Goal: Navigation & Orientation: Find specific page/section

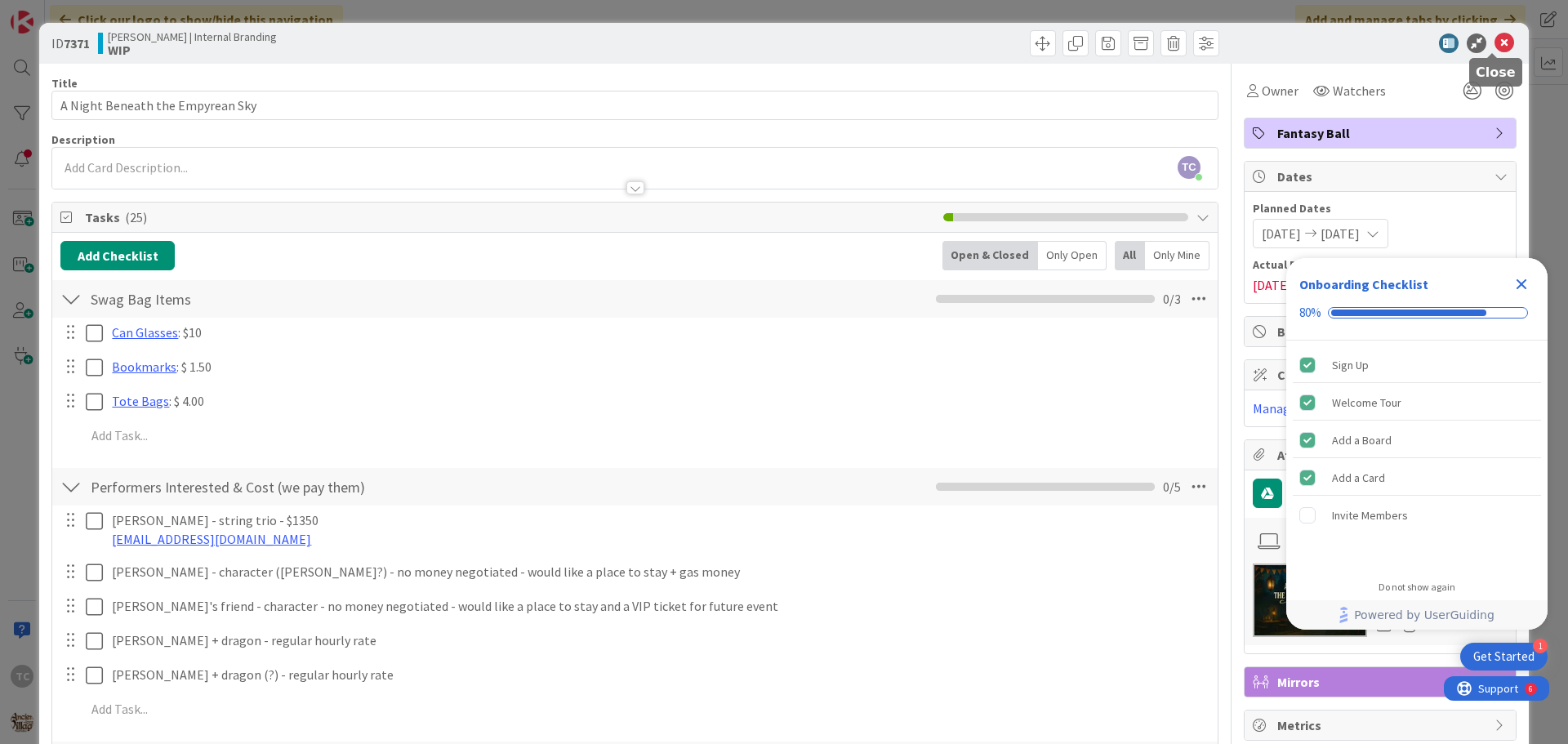
click at [1500, 40] on icon at bounding box center [1504, 43] width 20 height 20
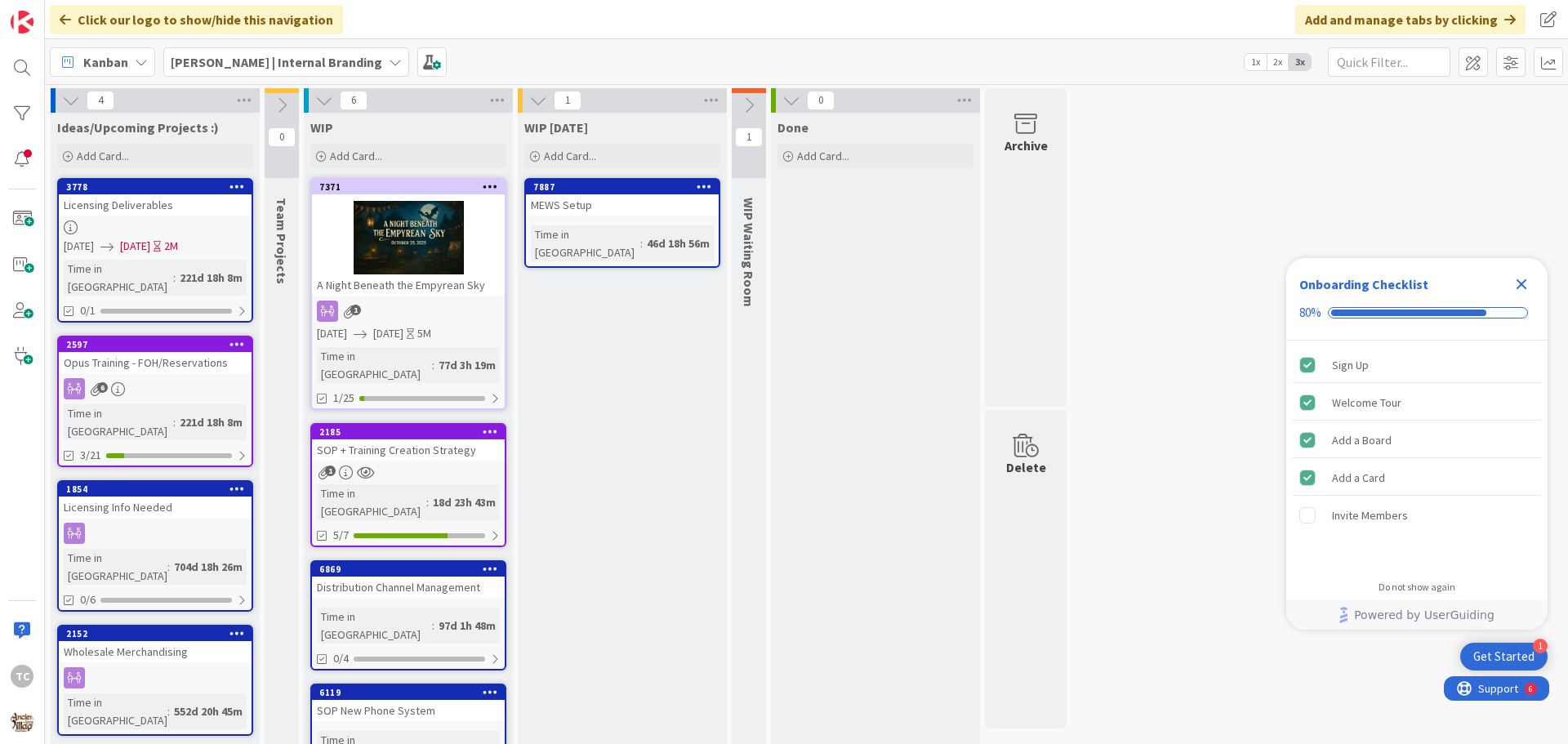
click at [220, 58] on b "[PERSON_NAME] | Internal Branding" at bounding box center [276, 62] width 211 height 16
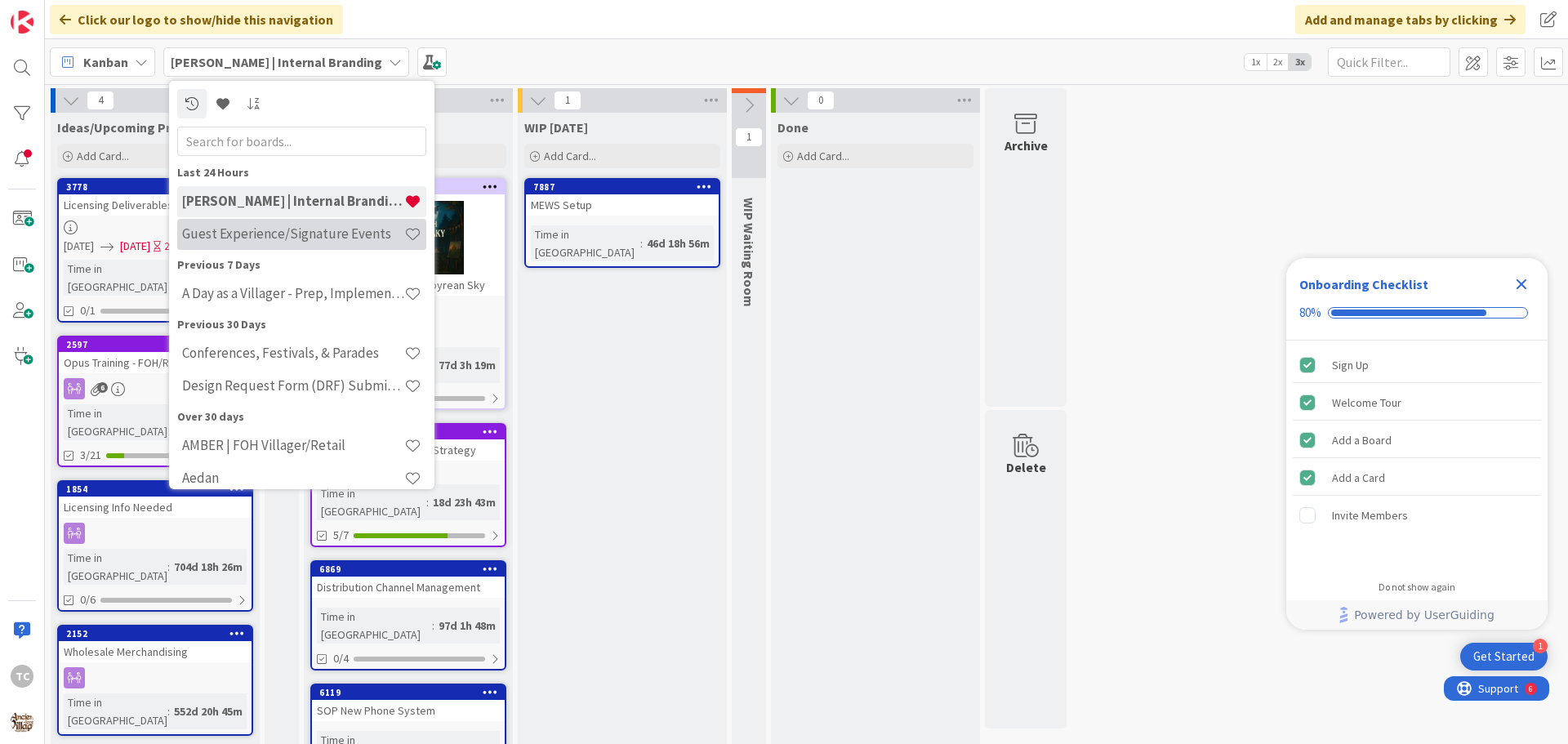
click at [232, 219] on div "Guest Experience/Signature Events" at bounding box center [302, 234] width 249 height 31
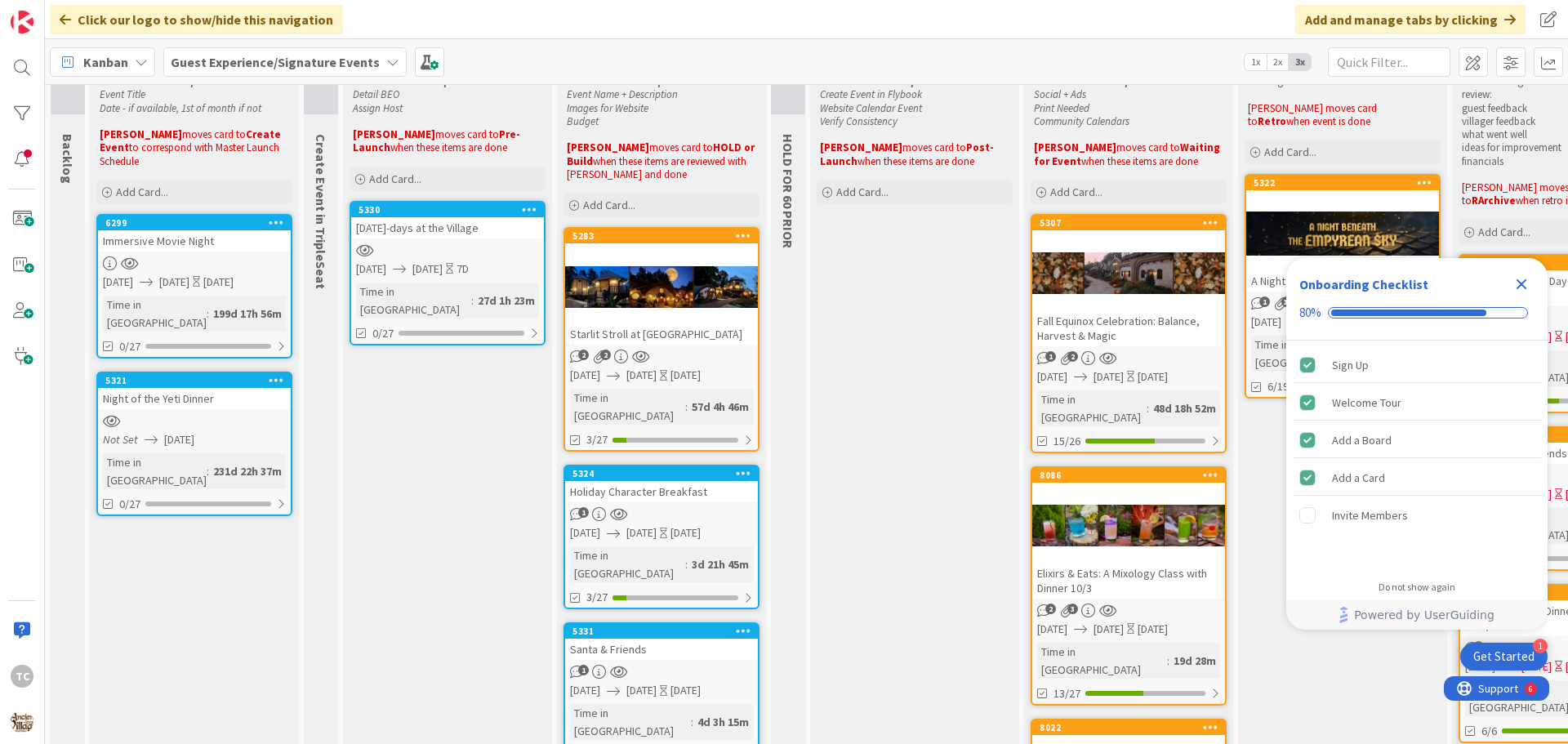
scroll to position [163, 0]
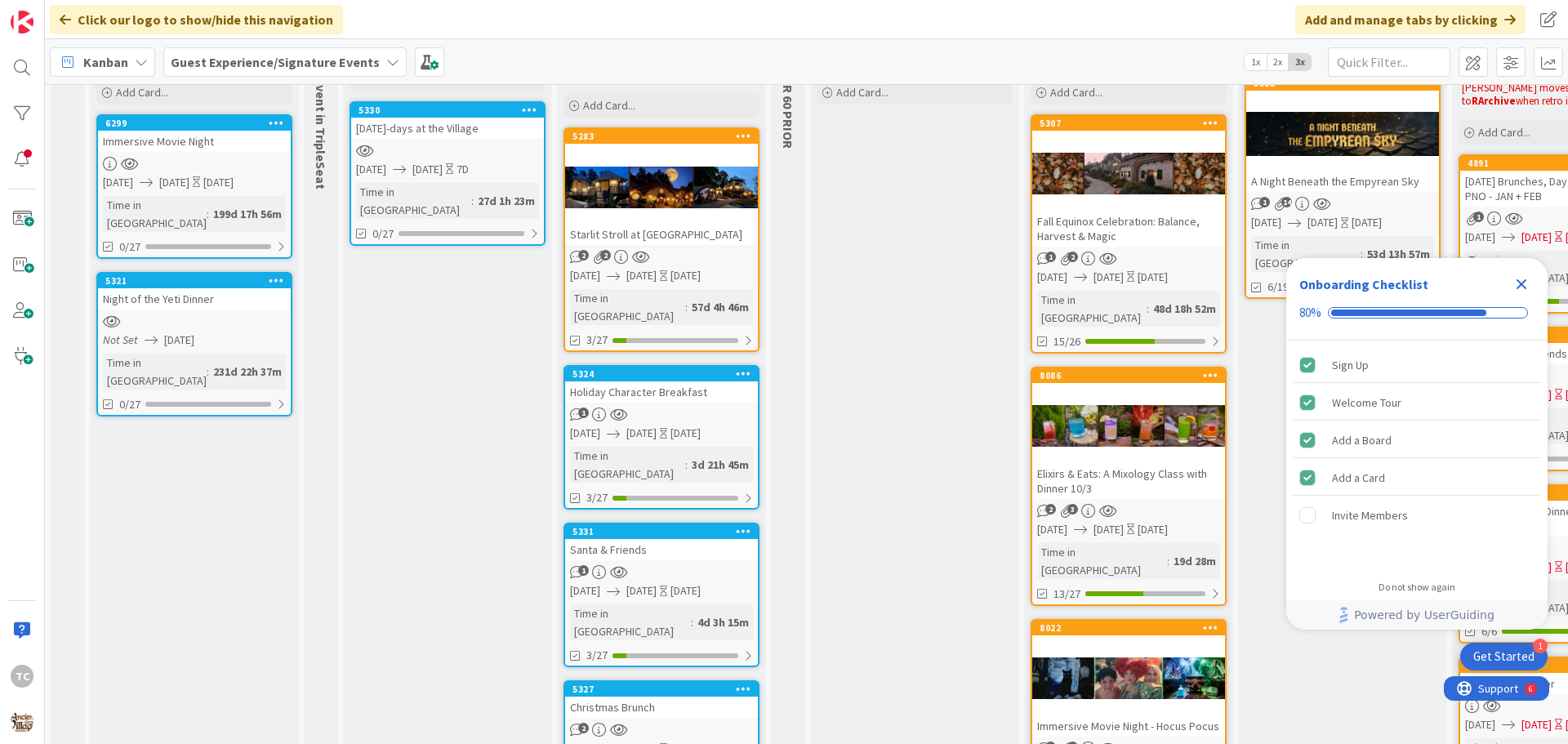
click at [648, 381] on div "Holiday Character Breakfast" at bounding box center [661, 392] width 193 height 21
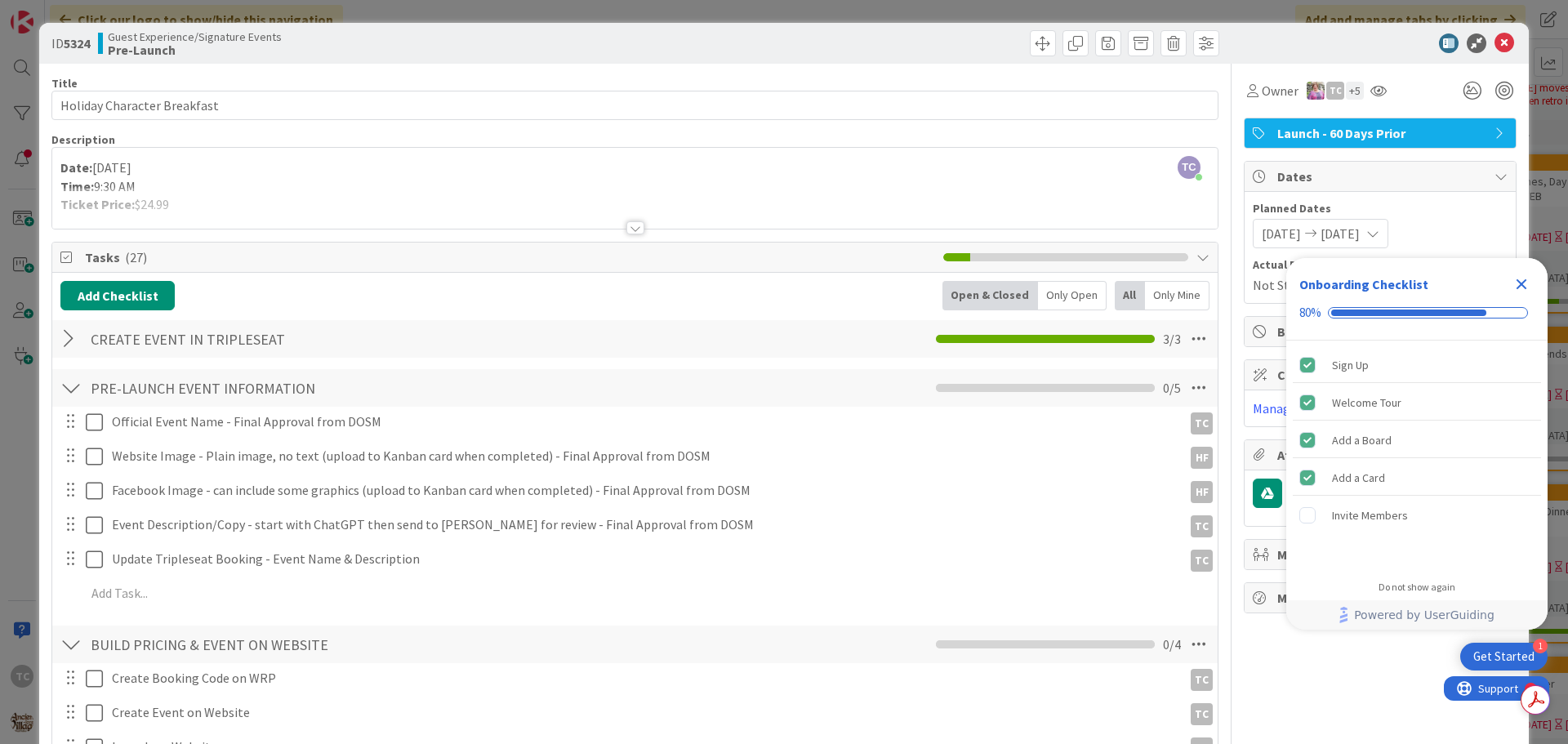
click at [626, 225] on div at bounding box center [635, 228] width 18 height 13
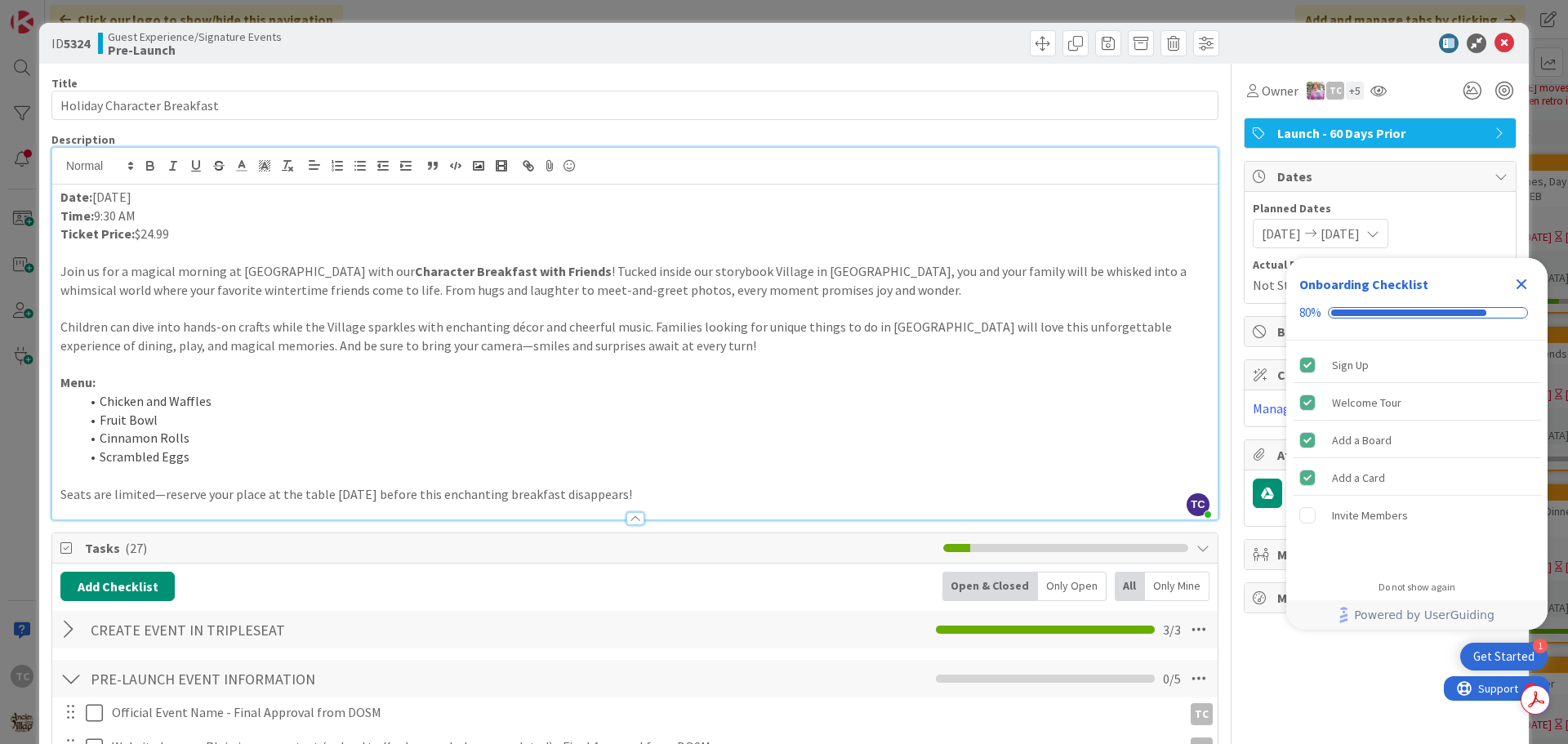
click at [1525, 286] on icon "Close Checklist" at bounding box center [1521, 284] width 20 height 20
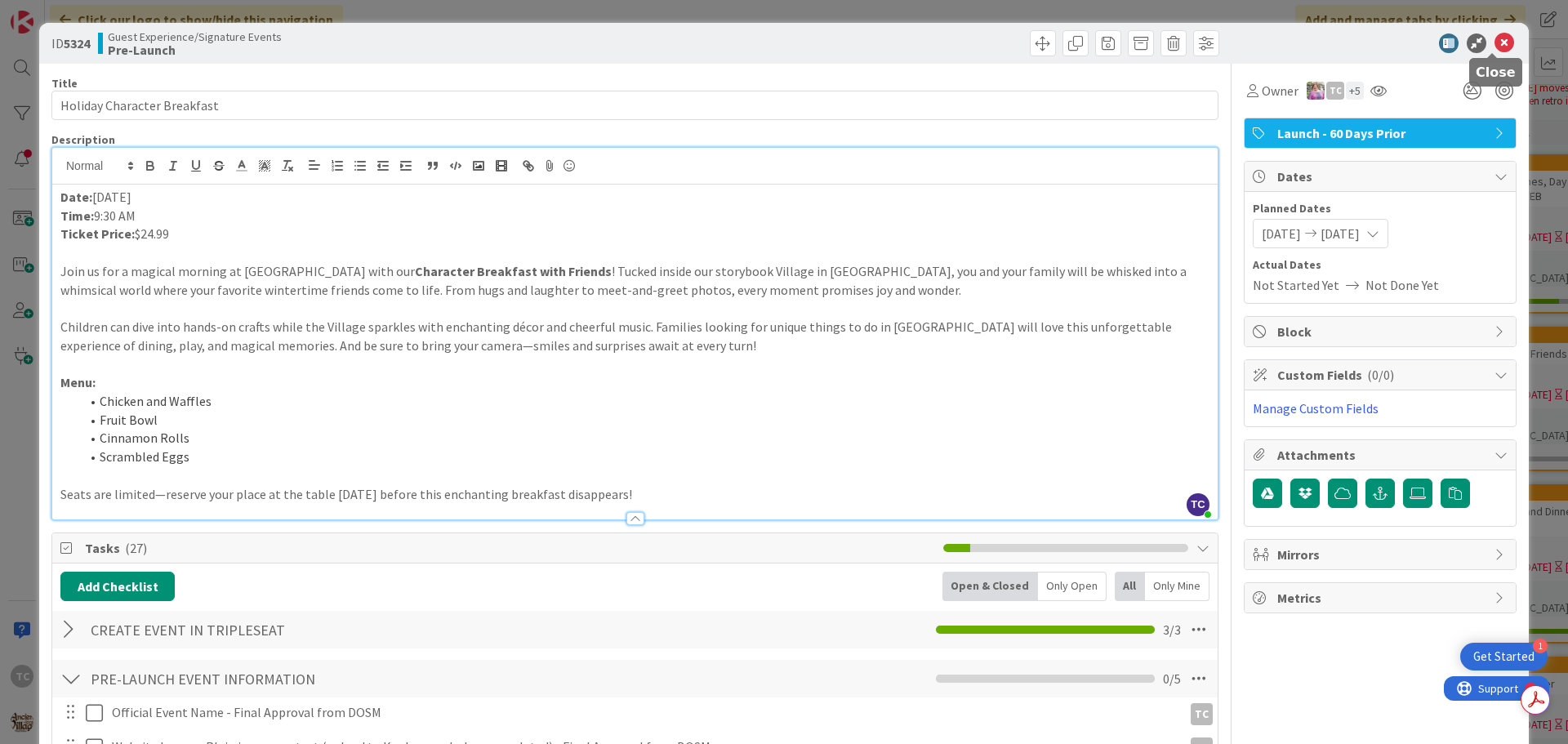
click at [1494, 48] on icon at bounding box center [1504, 43] width 20 height 20
